Goal: Task Accomplishment & Management: Use online tool/utility

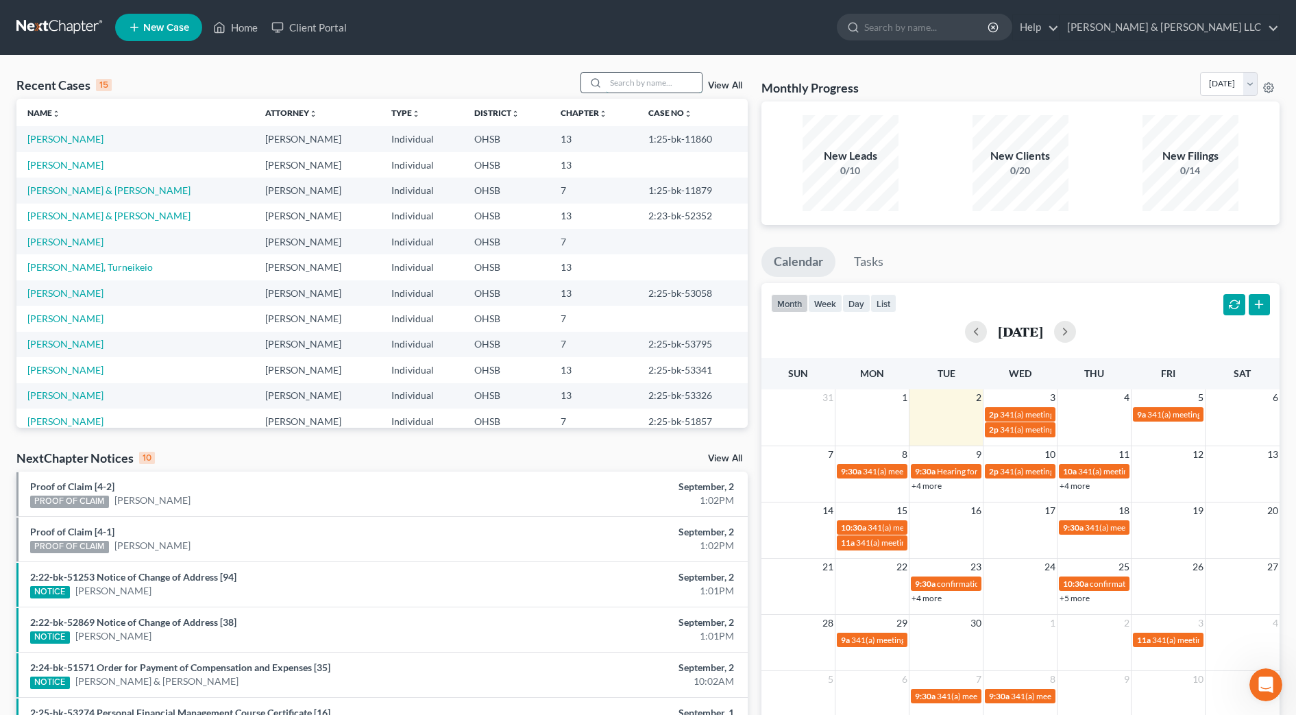
click at [665, 77] on input "search" at bounding box center [654, 83] width 96 height 20
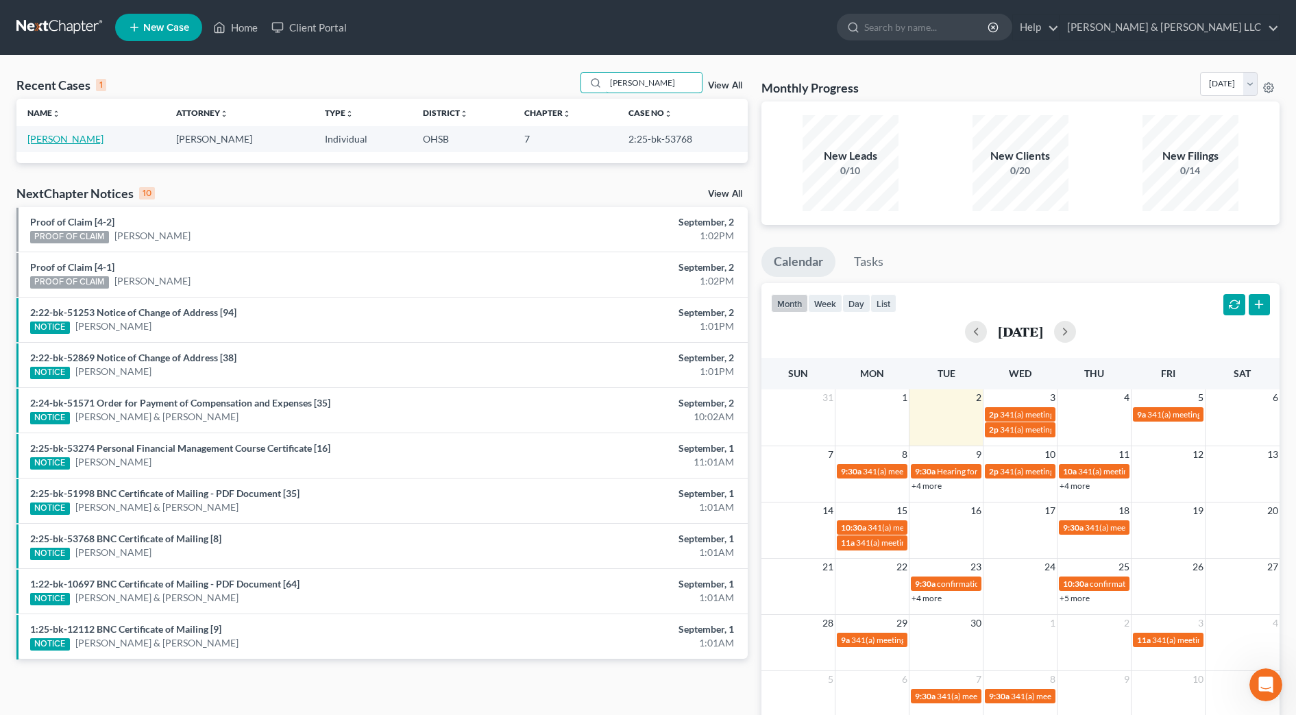
type input "[PERSON_NAME]"
click at [75, 140] on link "[PERSON_NAME]" at bounding box center [65, 139] width 76 height 12
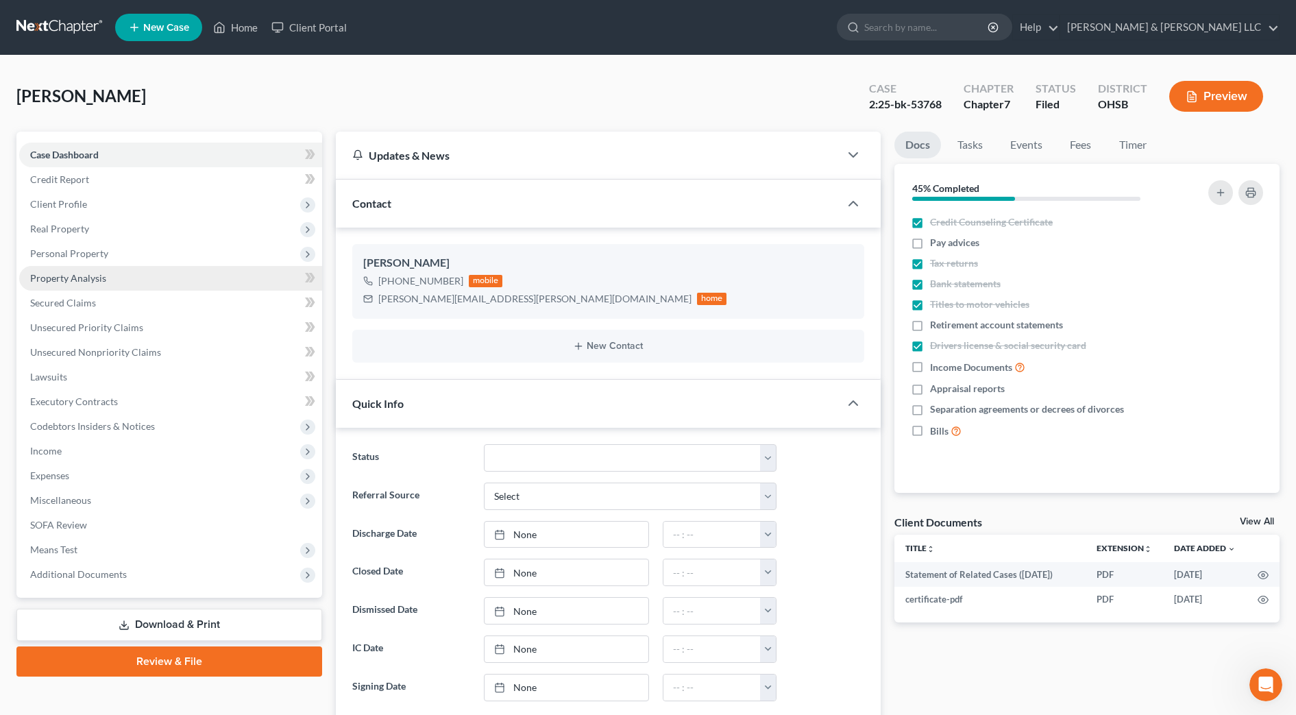
click at [72, 280] on span "Property Analysis" at bounding box center [68, 278] width 76 height 12
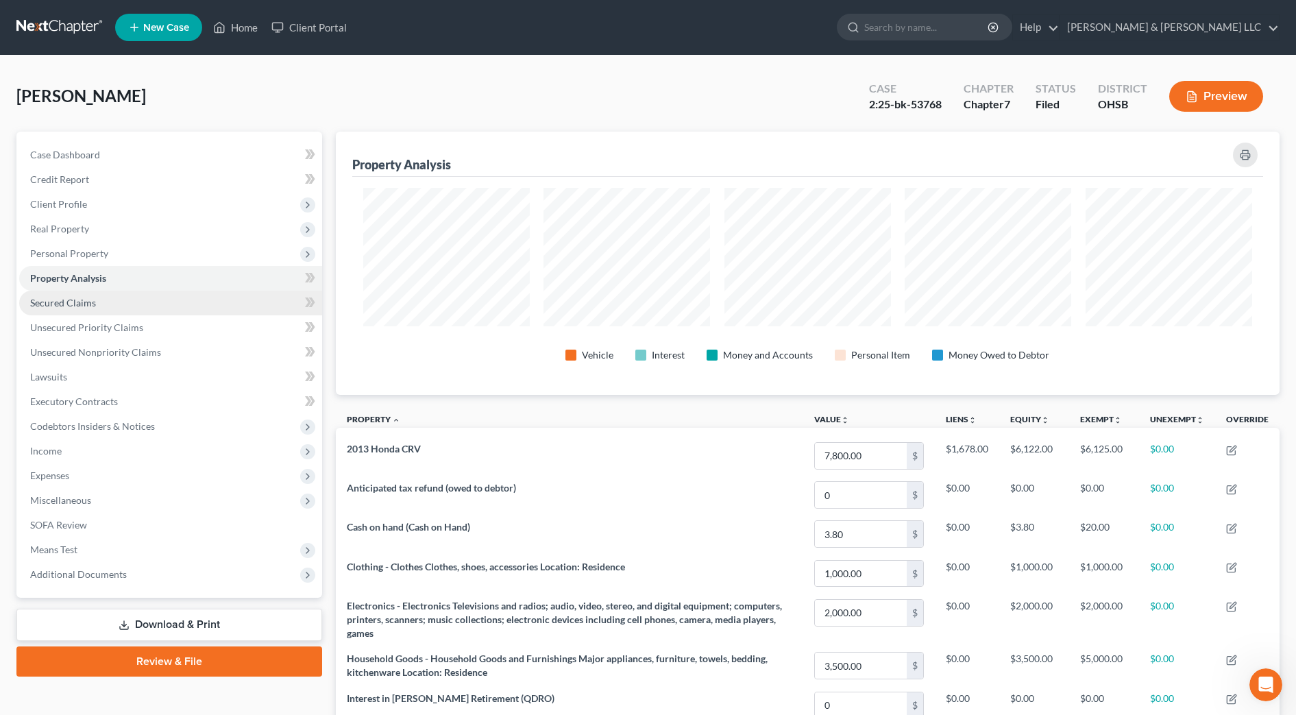
click at [64, 314] on link "Secured Claims" at bounding box center [170, 303] width 303 height 25
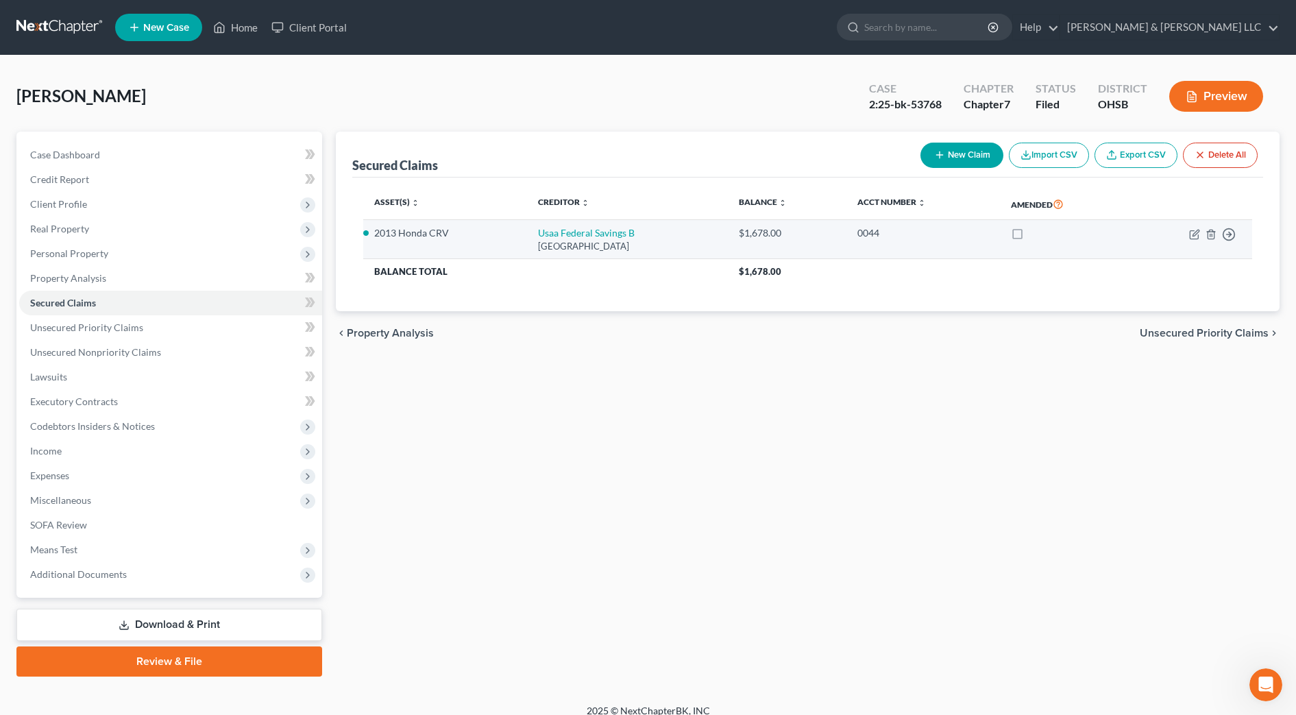
drag, startPoint x: 672, startPoint y: 246, endPoint x: 511, endPoint y: 232, distance: 161.0
click at [527, 232] on td "Usaa Federal Savings [STREET_ADDRESS]" at bounding box center [627, 239] width 201 height 39
drag, startPoint x: 514, startPoint y: 232, endPoint x: 529, endPoint y: 234, distance: 15.2
copy td "Usaa Federal Savings [STREET_ADDRESS]"
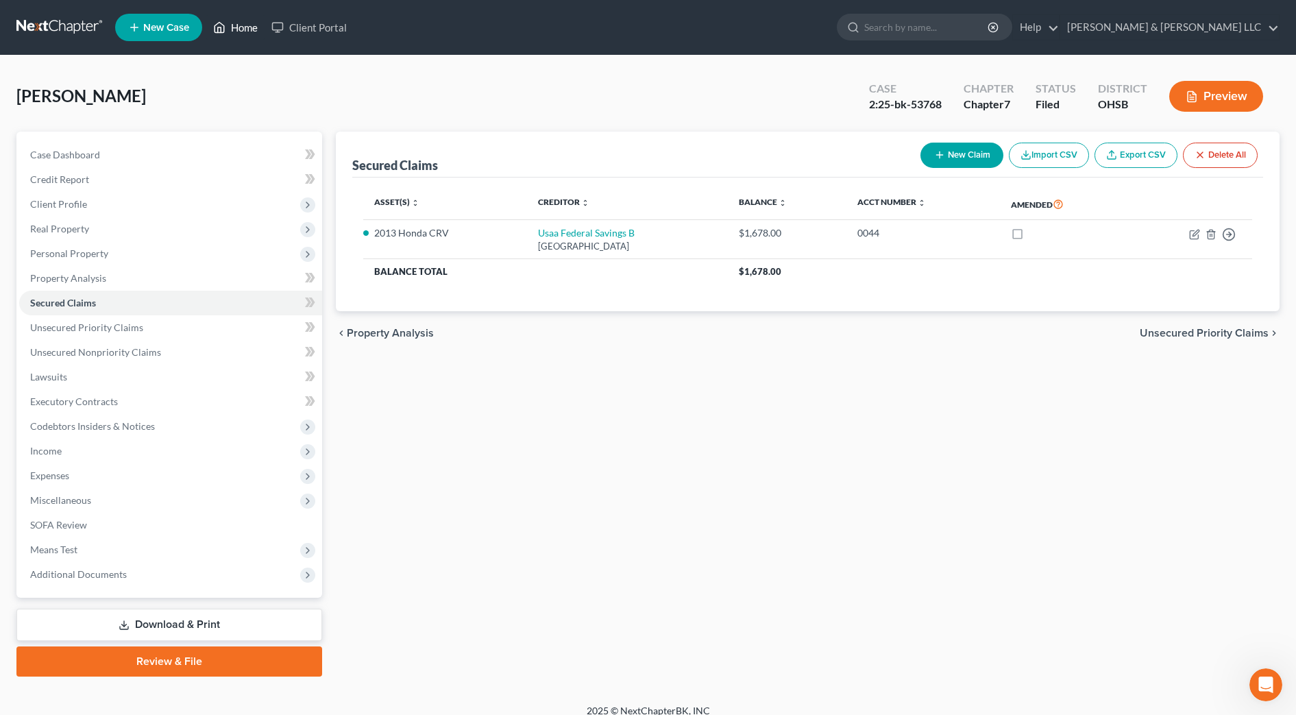
click at [246, 34] on link "Home" at bounding box center [235, 27] width 58 height 25
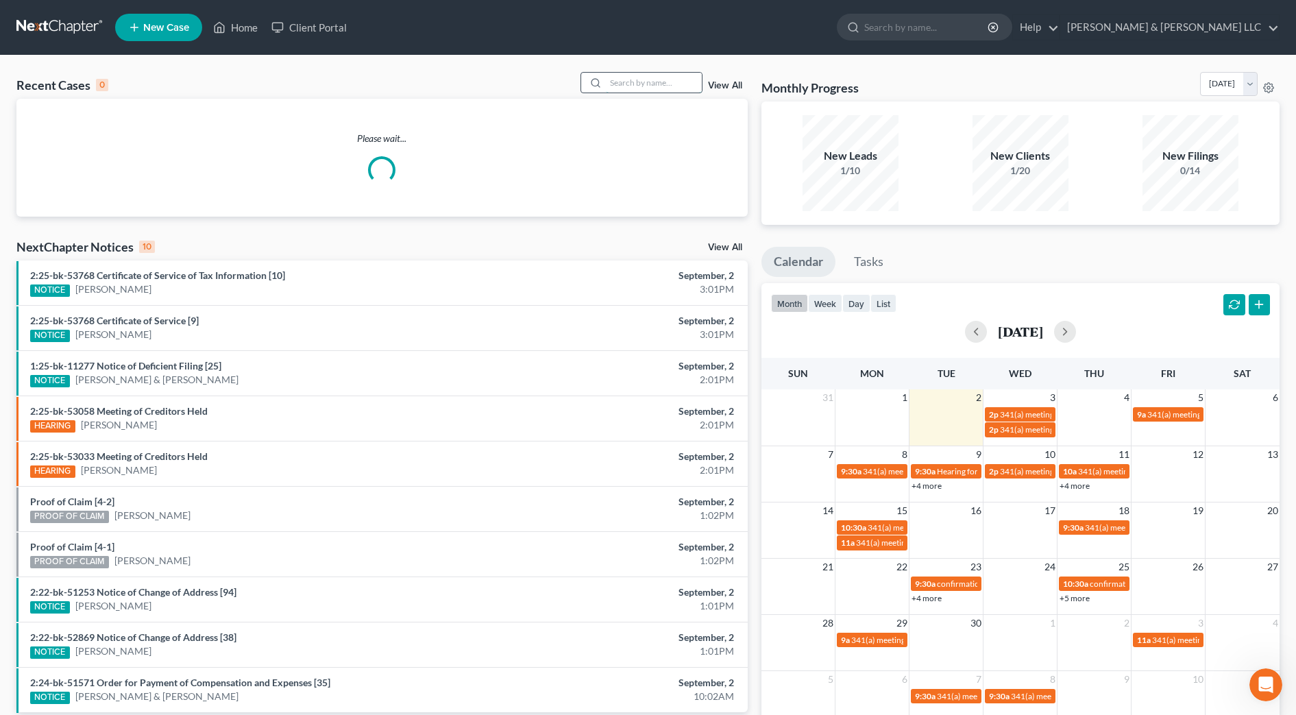
click at [644, 87] on input "search" at bounding box center [654, 83] width 96 height 20
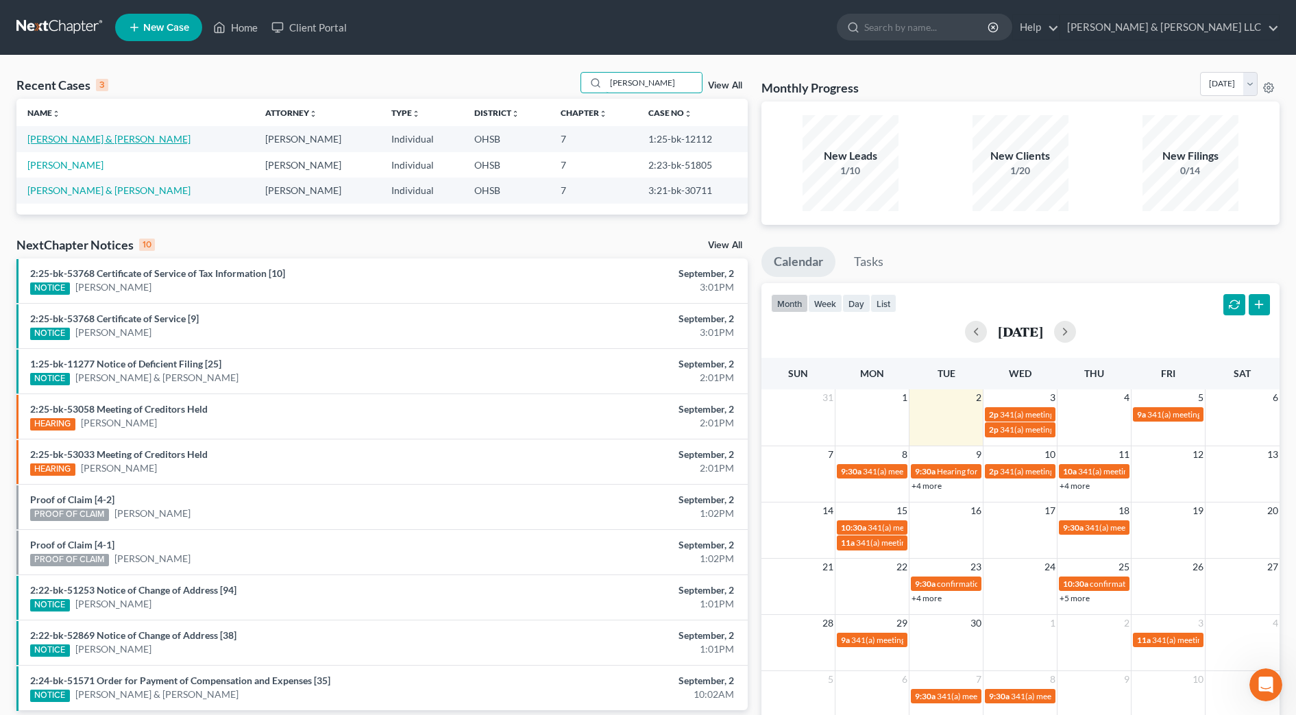
type input "[PERSON_NAME]"
click at [97, 138] on link "[PERSON_NAME] & [PERSON_NAME]" at bounding box center [108, 139] width 163 height 12
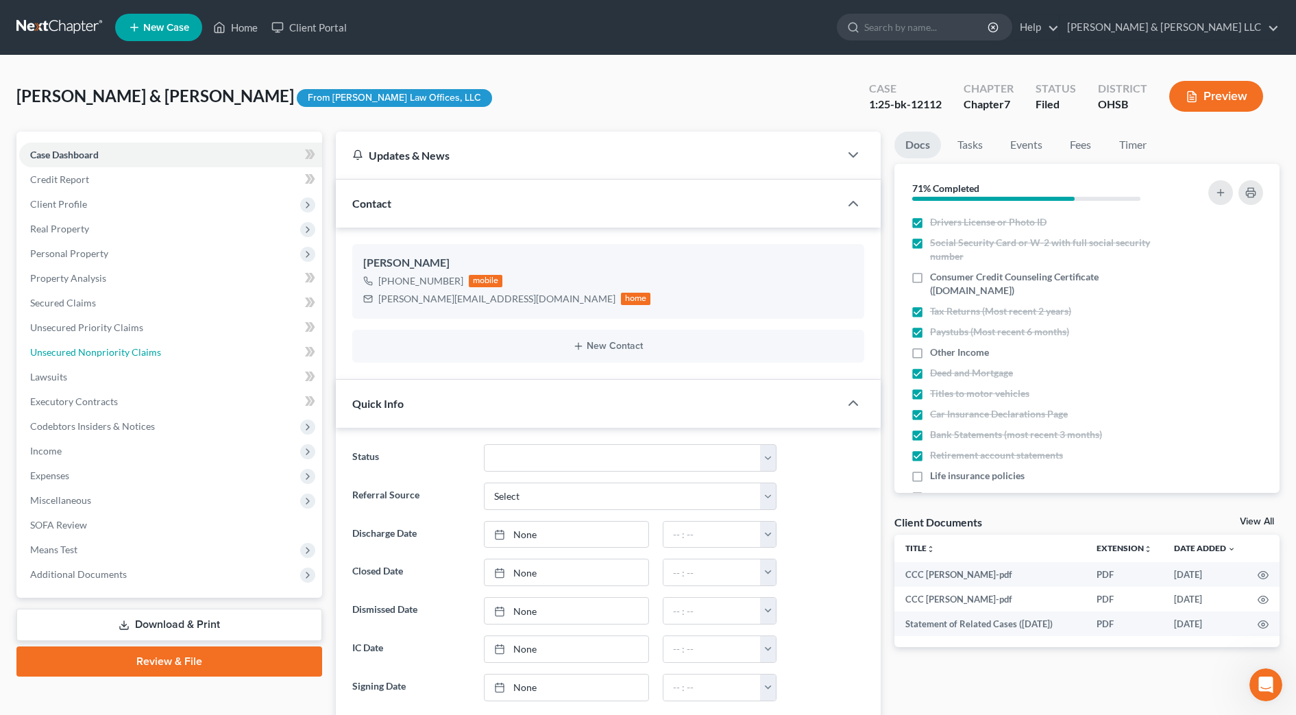
drag, startPoint x: 136, startPoint y: 348, endPoint x: 87, endPoint y: 19, distance: 332.0
click at [136, 348] on span "Unsecured Nonpriority Claims" at bounding box center [95, 352] width 131 height 12
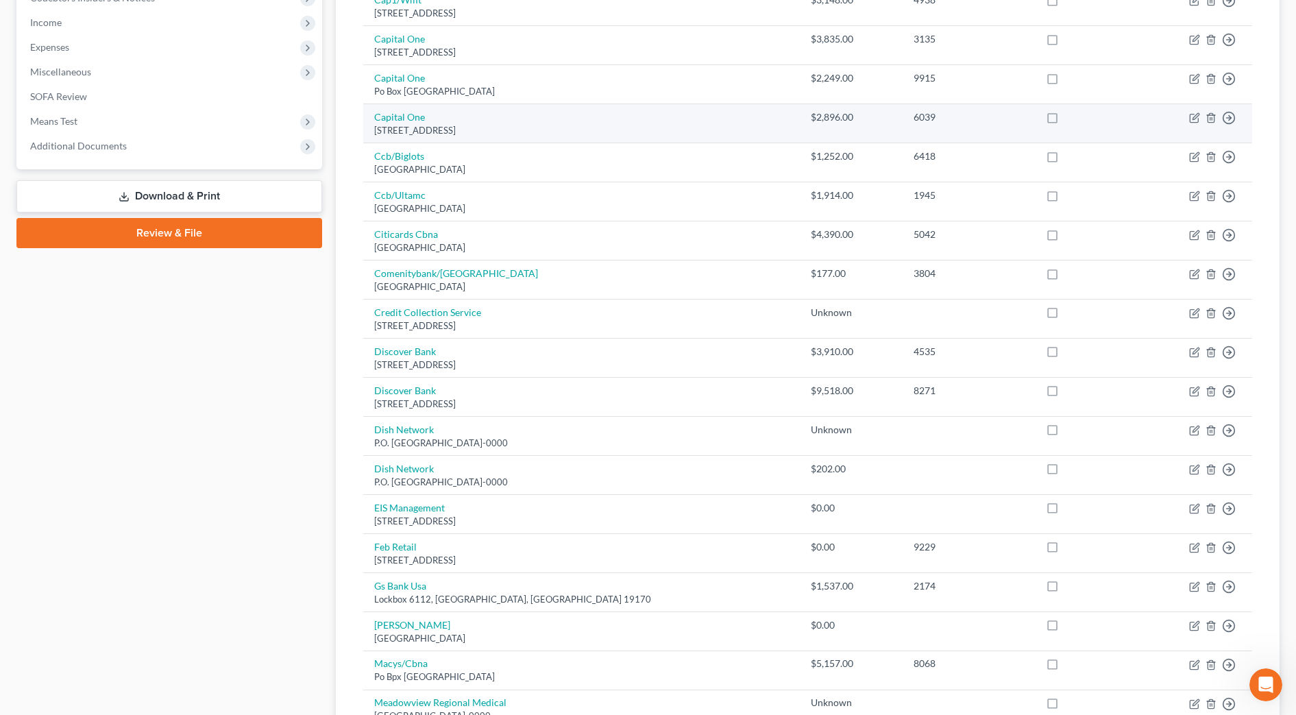
scroll to position [686, 0]
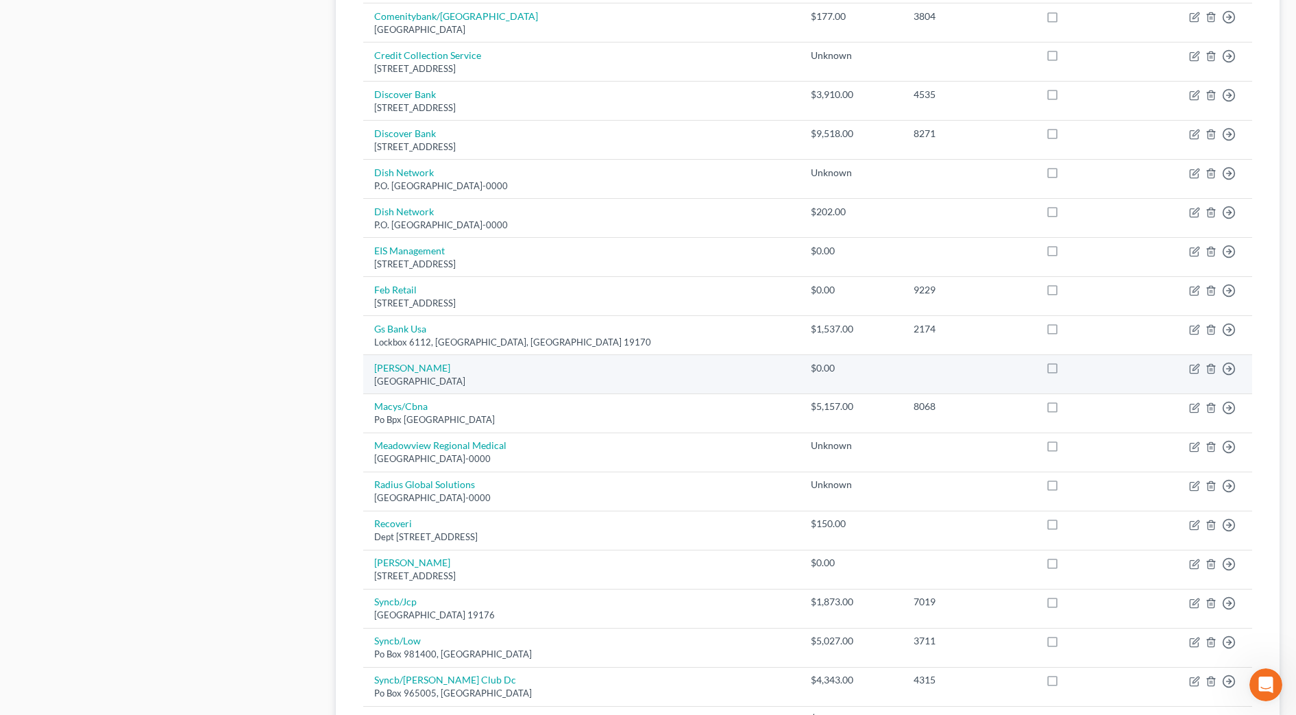
drag, startPoint x: 531, startPoint y: 378, endPoint x: 374, endPoint y: 385, distance: 156.5
click at [374, 385] on div "[GEOGRAPHIC_DATA]" at bounding box center [581, 381] width 415 height 13
copy div "[GEOGRAPHIC_DATA]"
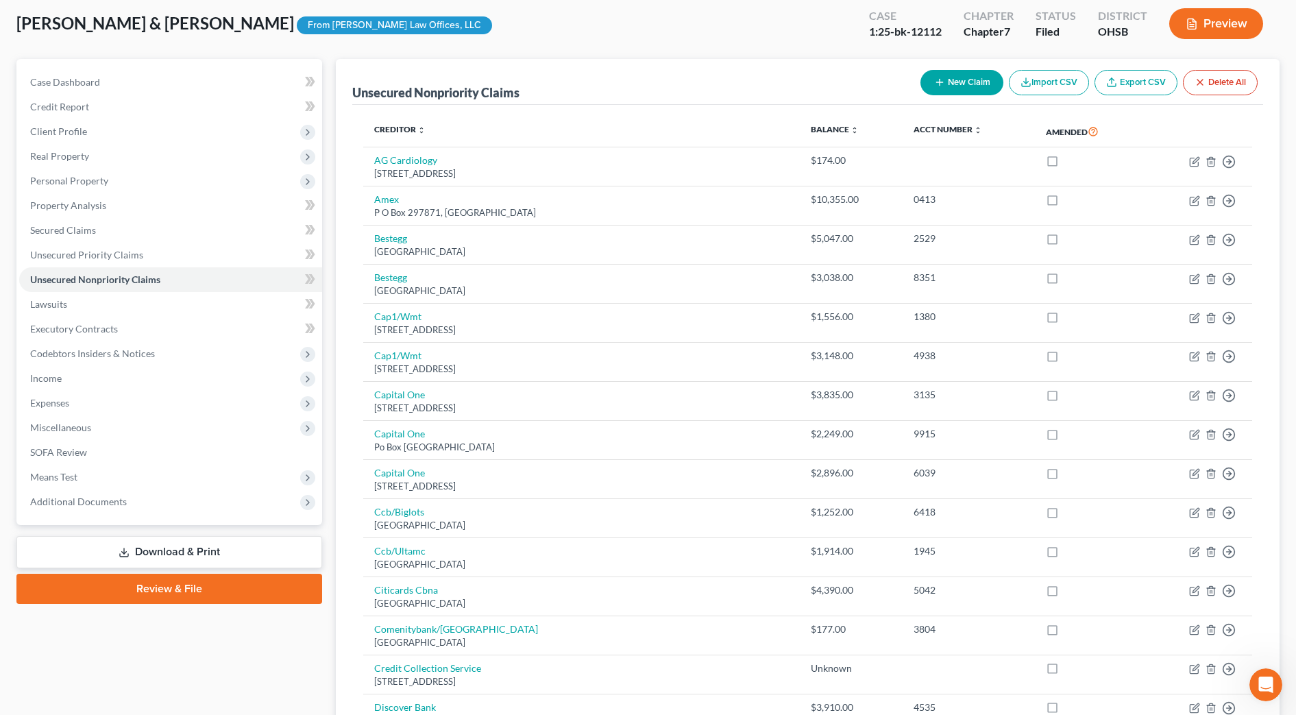
scroll to position [0, 0]
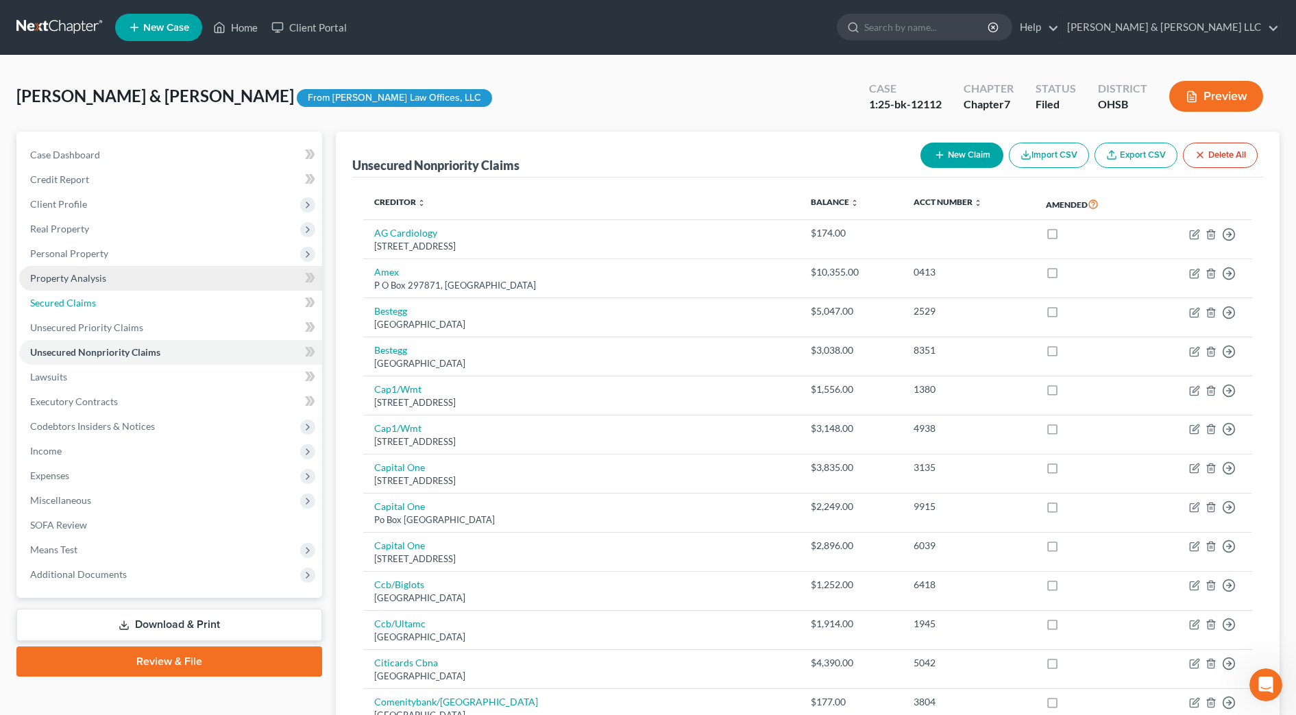
drag, startPoint x: 95, startPoint y: 296, endPoint x: 199, endPoint y: 276, distance: 105.5
click at [95, 297] on link "Secured Claims" at bounding box center [170, 303] width 303 height 25
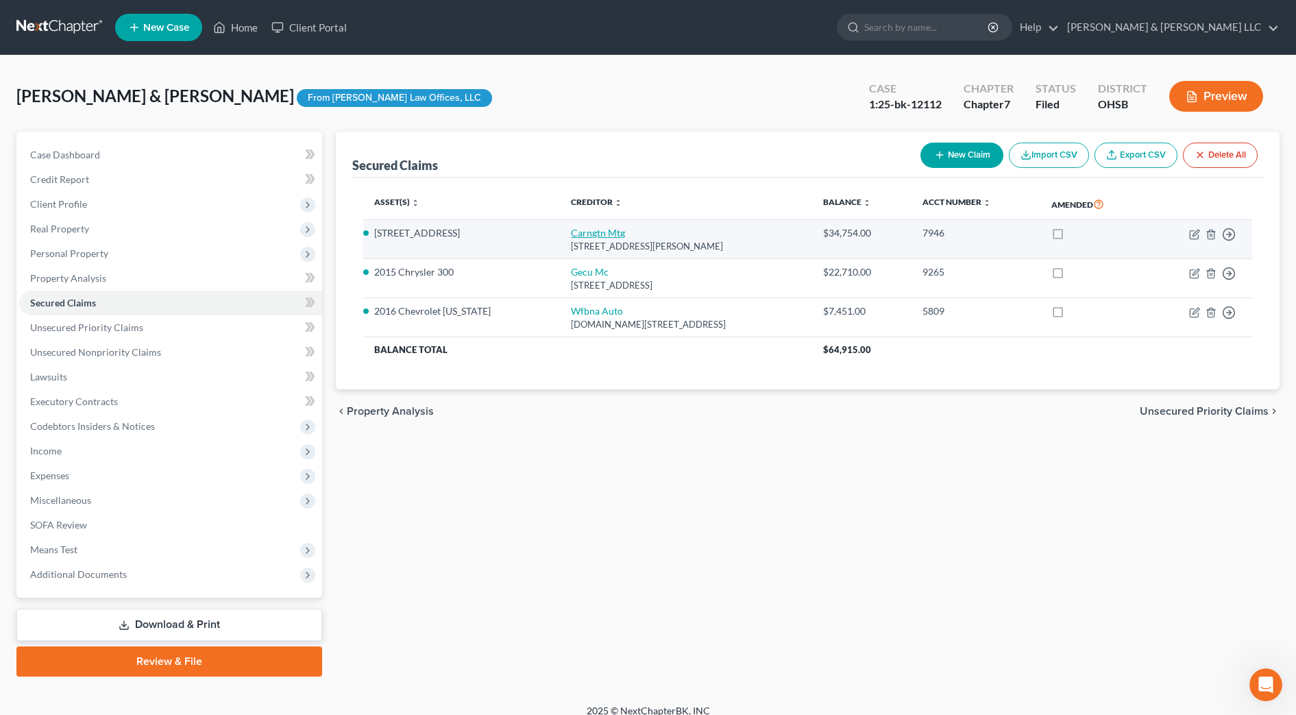
drag, startPoint x: 740, startPoint y: 242, endPoint x: 584, endPoint y: 234, distance: 156.5
click at [582, 234] on td "Carngtn Mtg [STREET_ADDRESS][PERSON_NAME]" at bounding box center [686, 239] width 252 height 39
drag, startPoint x: 584, startPoint y: 234, endPoint x: 607, endPoint y: 234, distance: 22.6
copy td "Carngtn Mtg [STREET_ADDRESS][PERSON_NAME]"
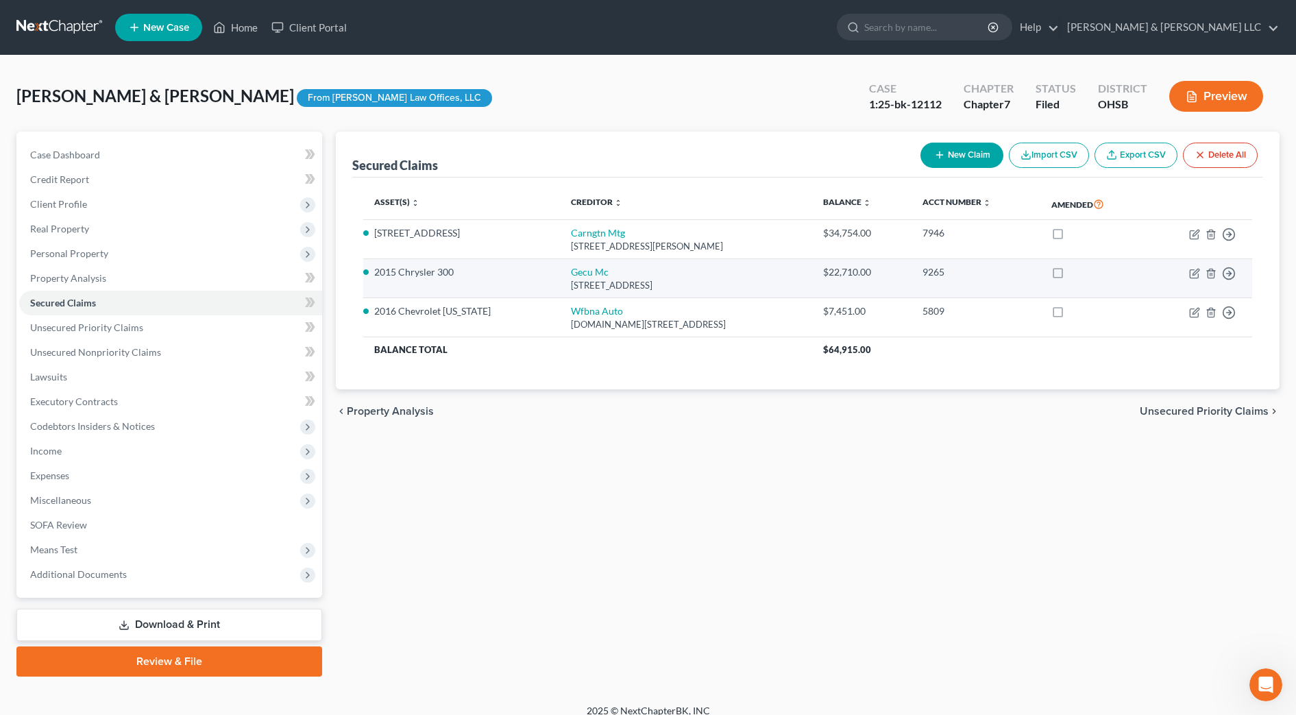
drag, startPoint x: 747, startPoint y: 288, endPoint x: 581, endPoint y: 272, distance: 166.6
click at [581, 272] on td "Gecu Mc [STREET_ADDRESS]" at bounding box center [686, 278] width 252 height 39
drag, startPoint x: 584, startPoint y: 275, endPoint x: 593, endPoint y: 280, distance: 10.5
copy td "Gecu Mc [STREET_ADDRESS]"
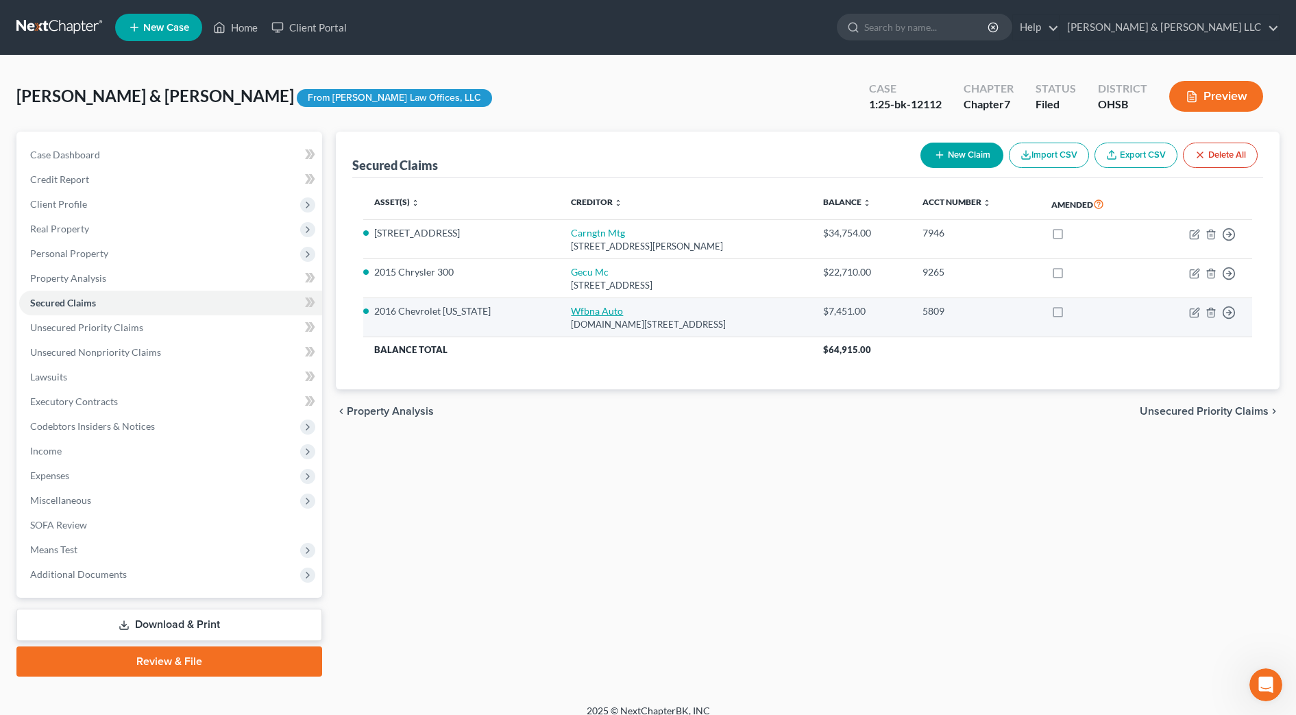
drag, startPoint x: 736, startPoint y: 324, endPoint x: 585, endPoint y: 311, distance: 151.4
click at [582, 311] on td "Wfbna Auto [DOMAIN_NAME][STREET_ADDRESS]" at bounding box center [686, 317] width 252 height 39
drag, startPoint x: 585, startPoint y: 311, endPoint x: 594, endPoint y: 312, distance: 8.9
copy td "Wfbna Auto [DOMAIN_NAME][STREET_ADDRESS]"
